Goal: Check status: Check status

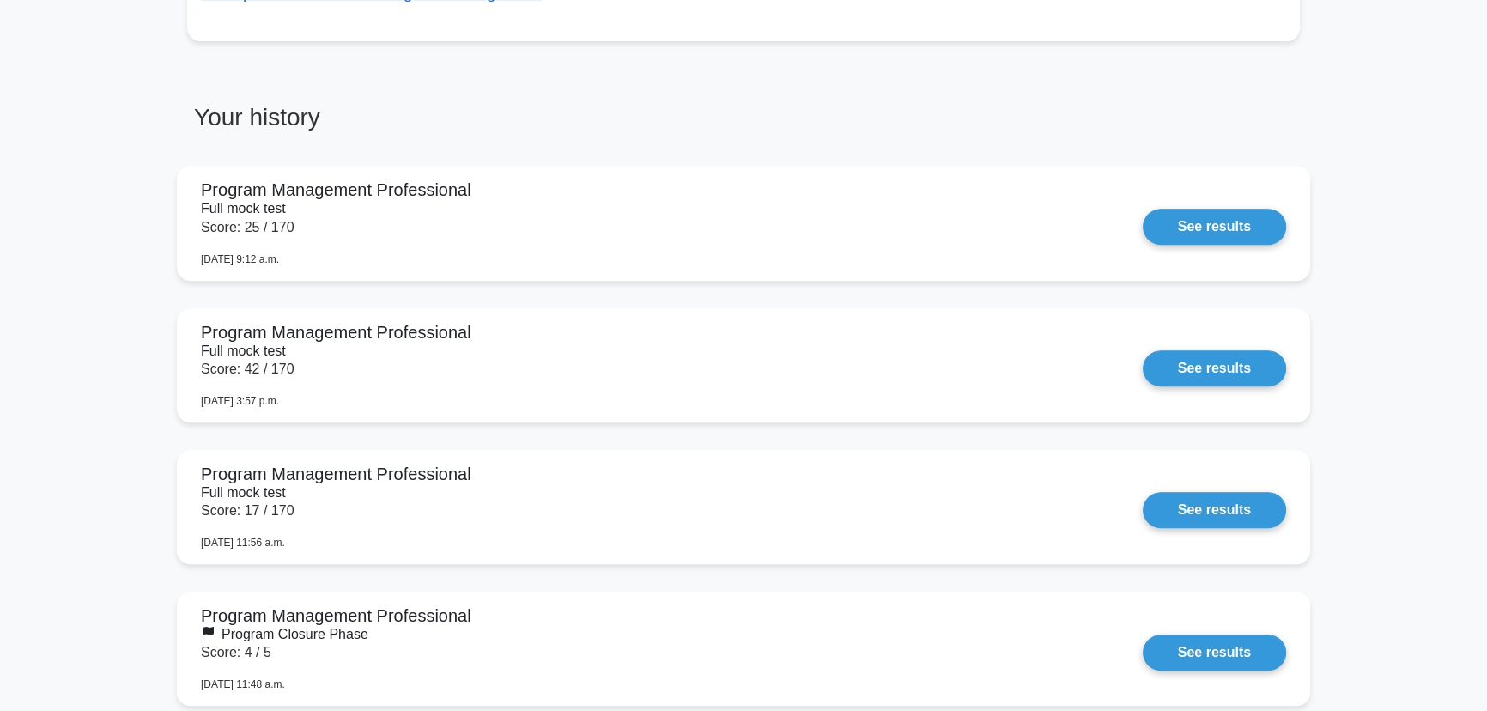
scroll to position [936, 0]
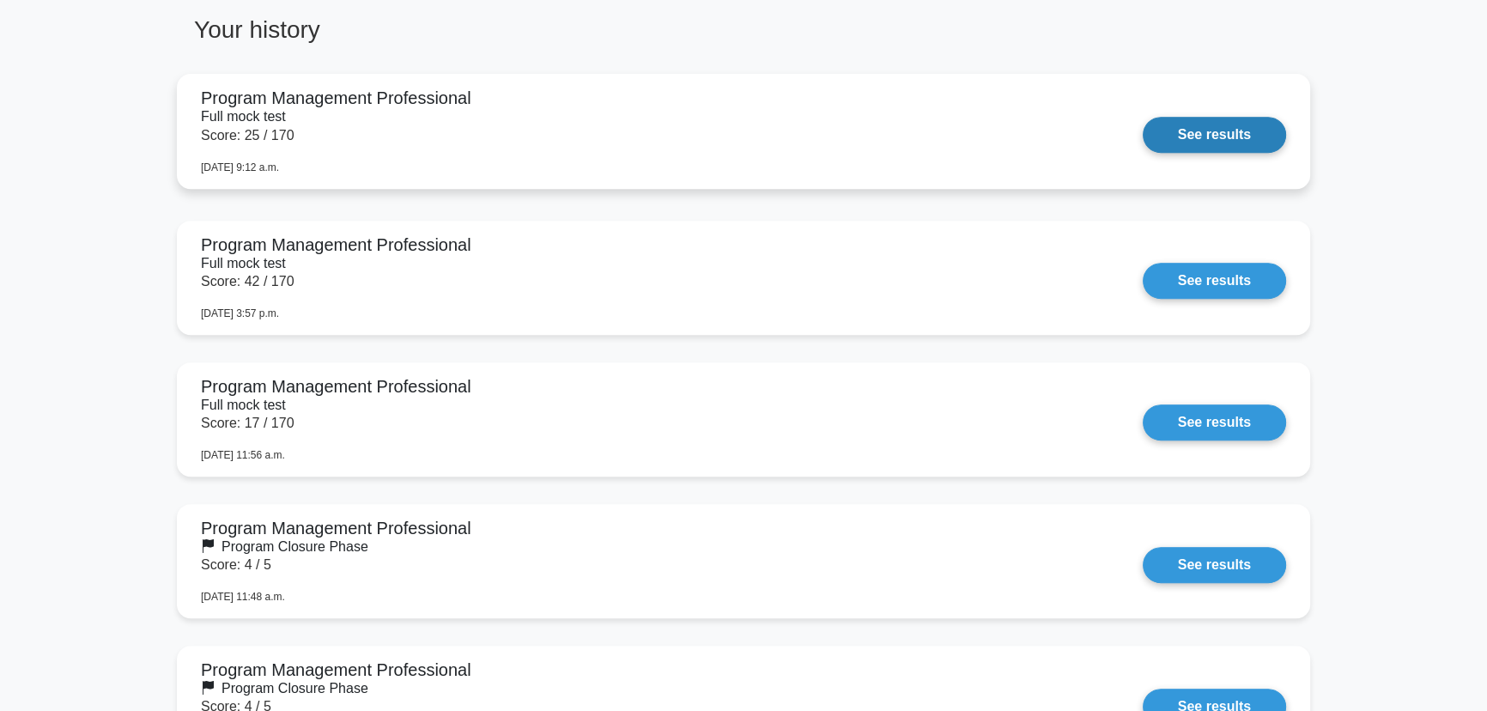
click at [1184, 128] on link "See results" at bounding box center [1213, 135] width 143 height 36
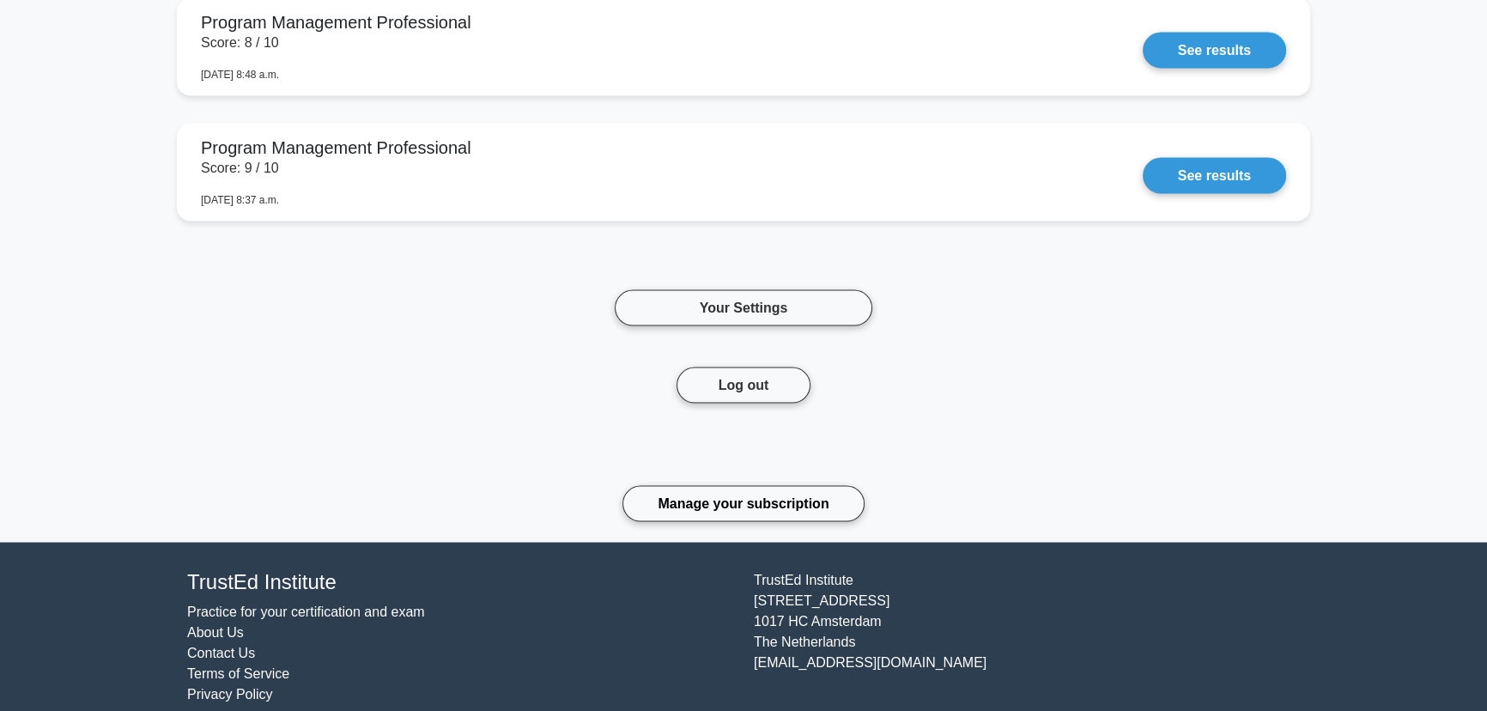
scroll to position [4164, 0]
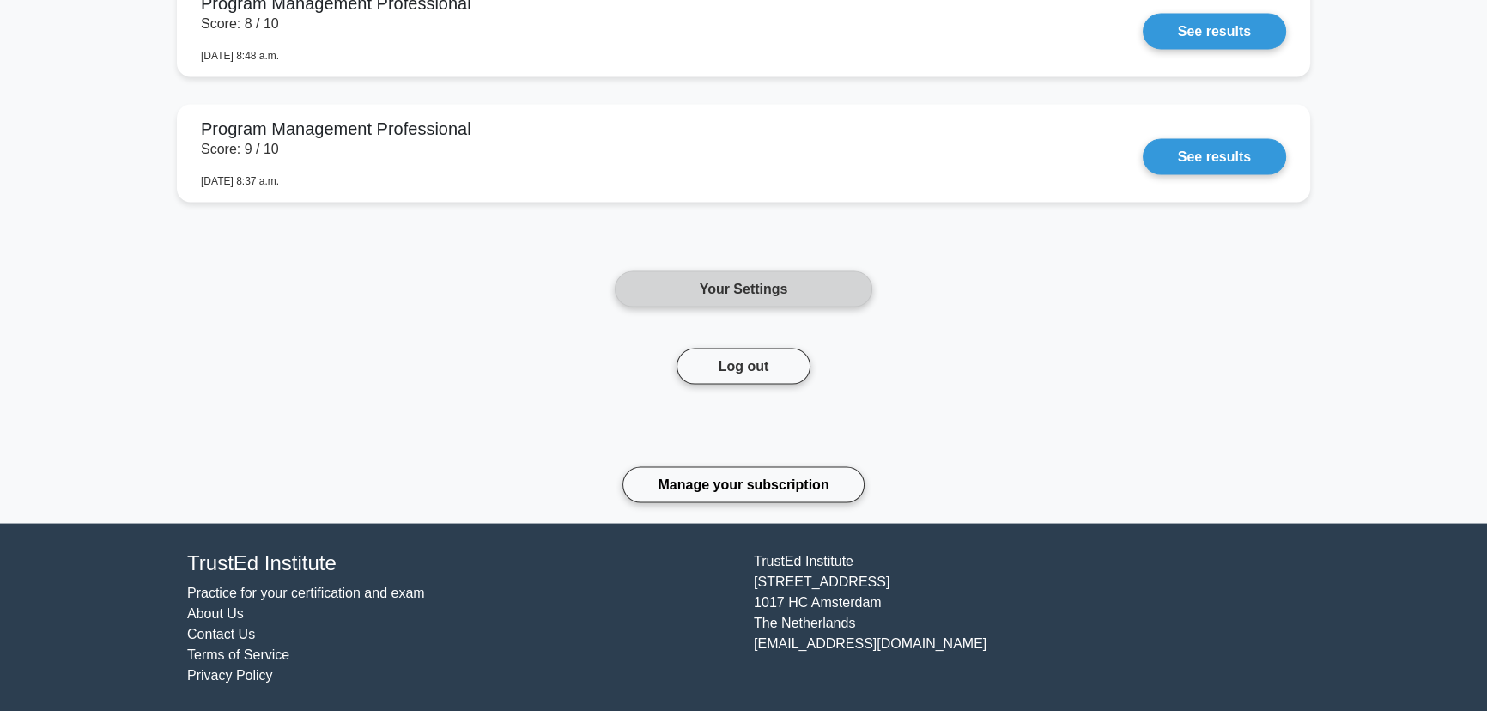
click at [670, 271] on link "Your Settings" at bounding box center [743, 289] width 257 height 36
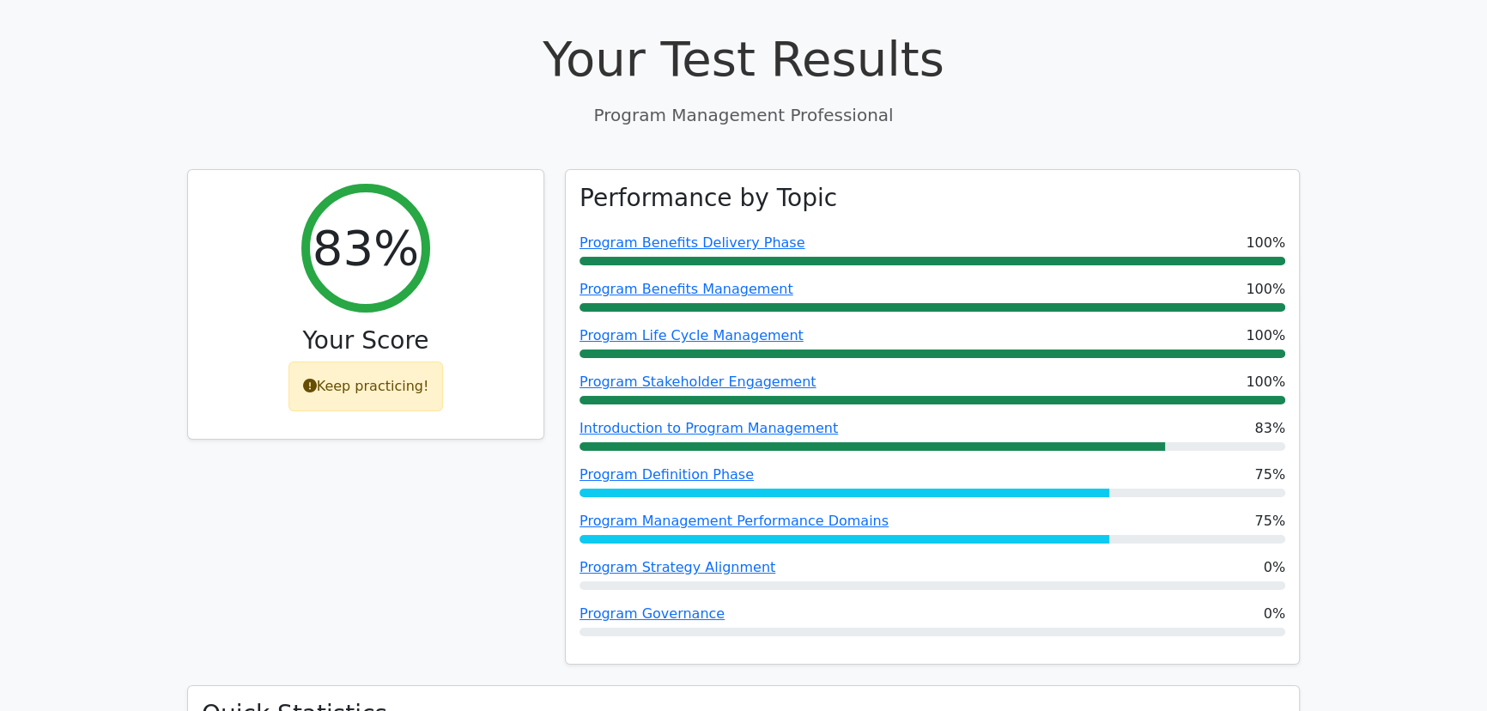
scroll to position [77, 0]
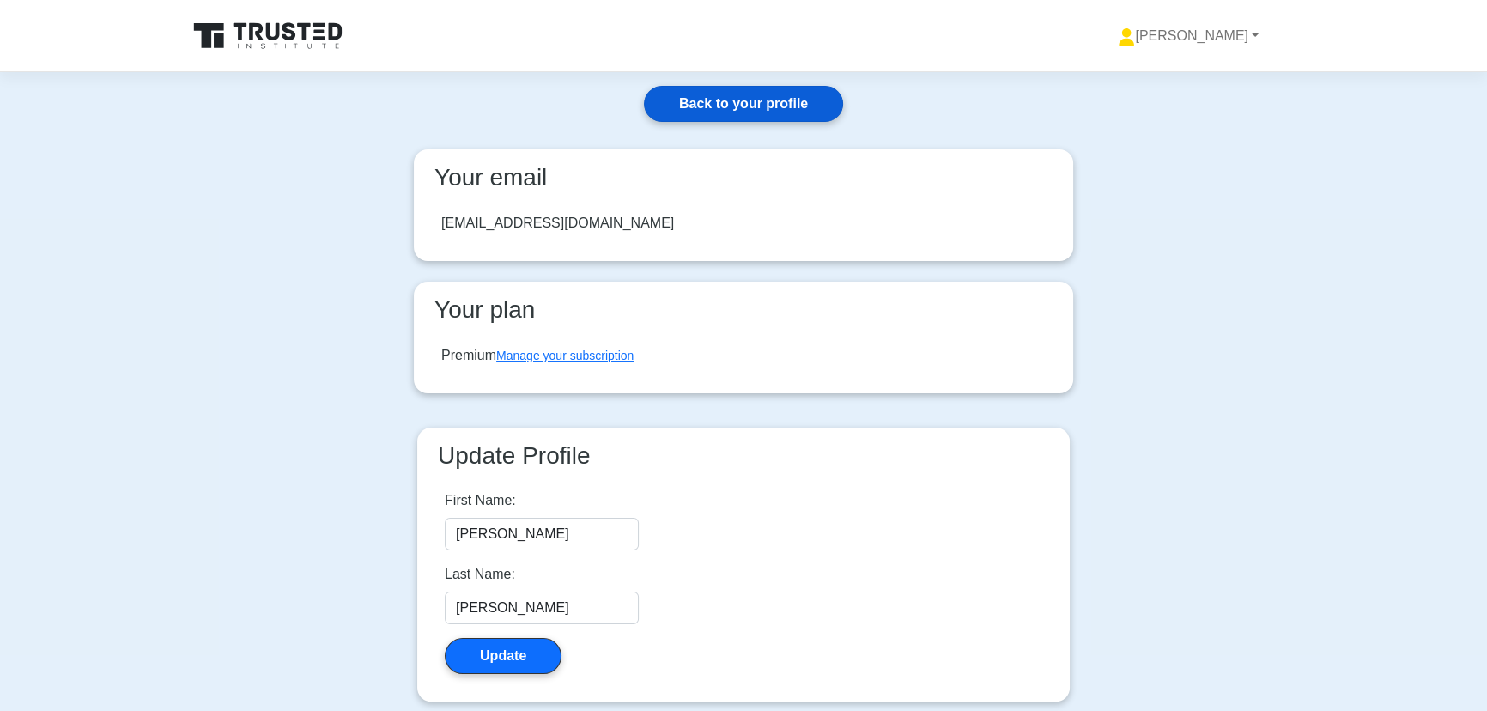
click at [736, 102] on link "Back to your profile" at bounding box center [743, 104] width 199 height 36
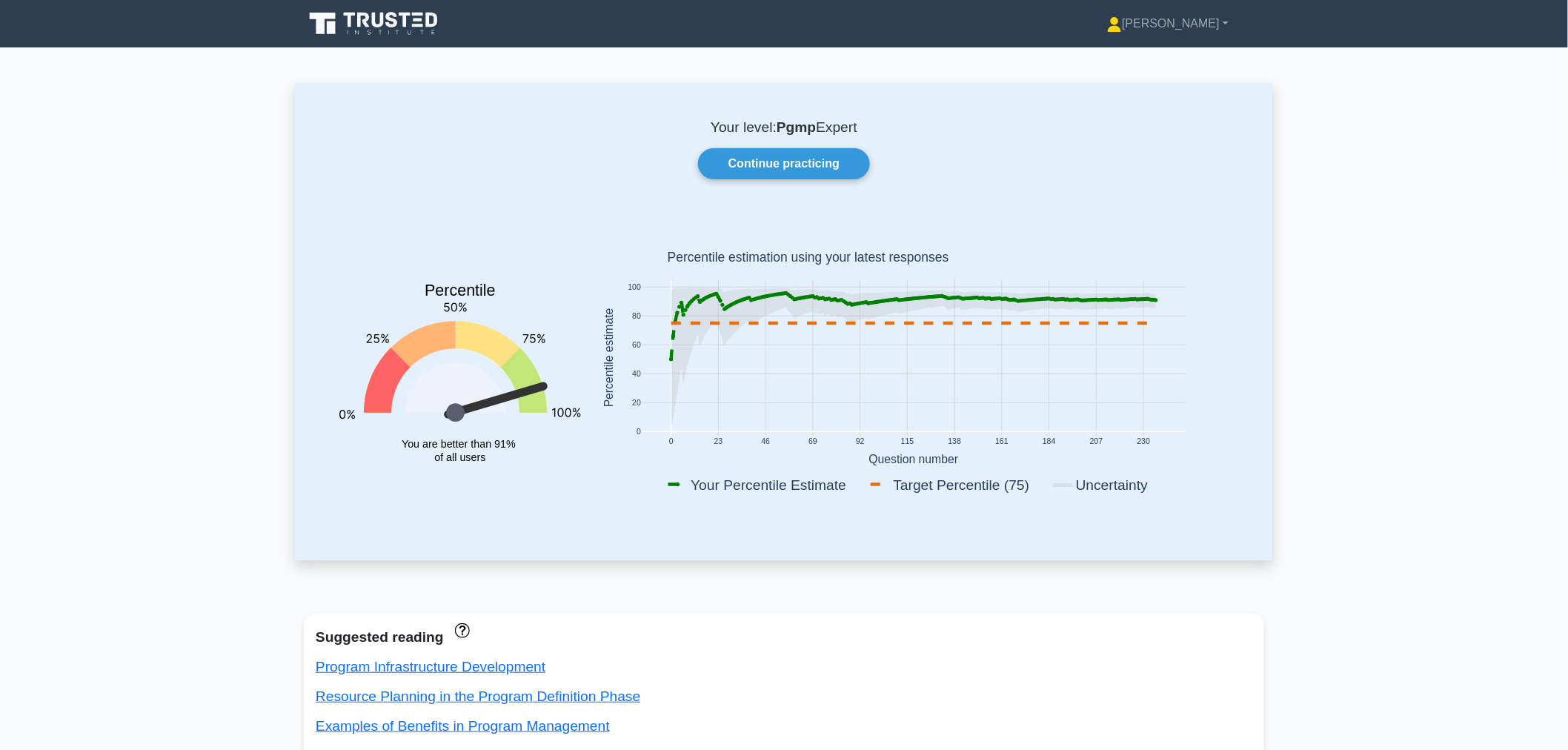
click at [750, 167] on link "Continue practicing" at bounding box center [784, 164] width 172 height 31
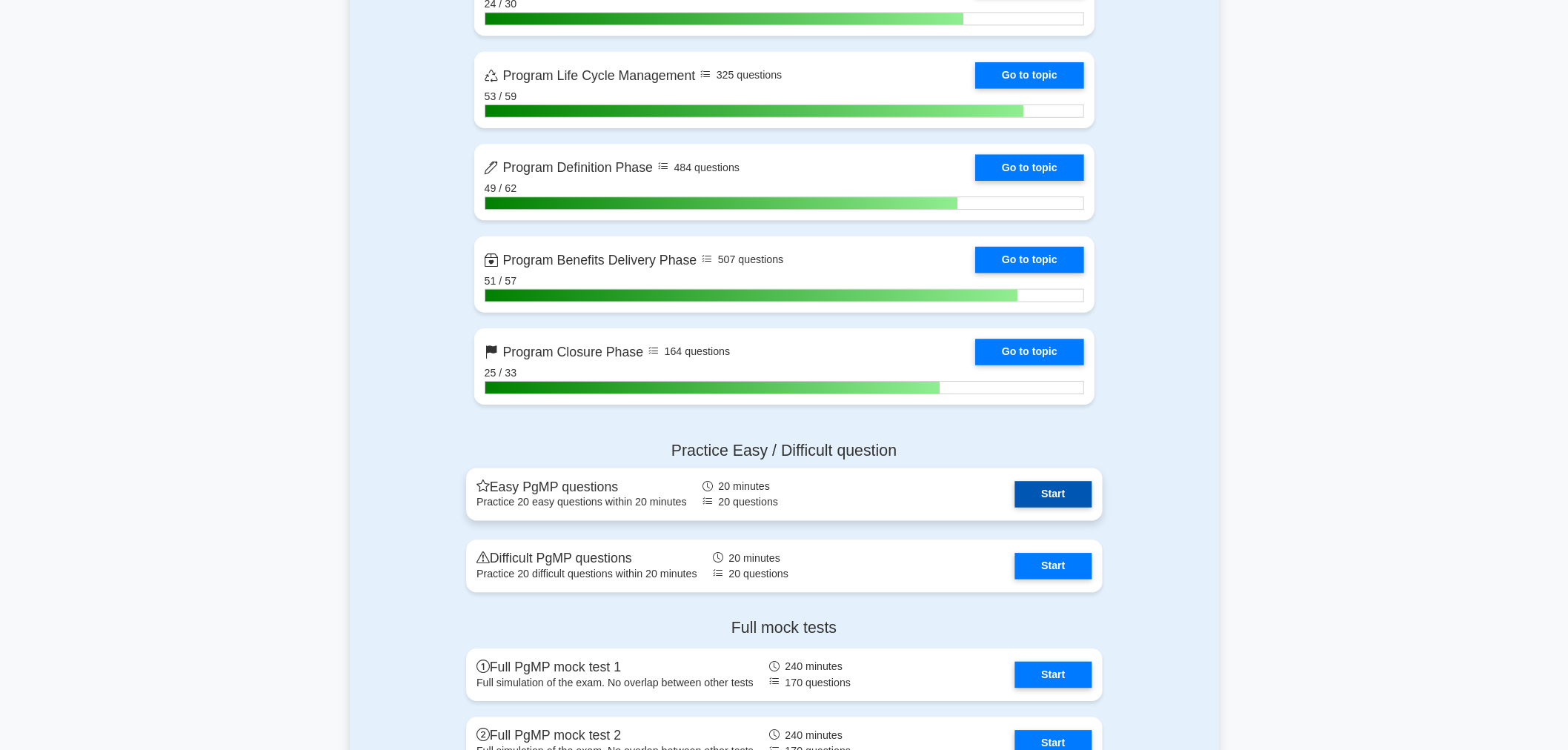
scroll to position [1286, 0]
